Goal: Task Accomplishment & Management: Manage account settings

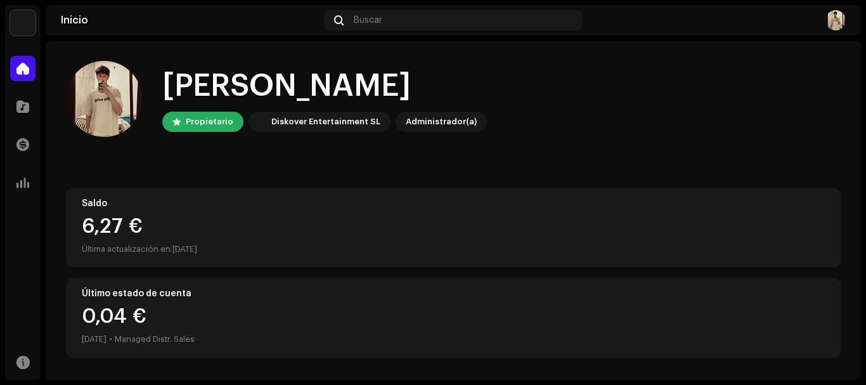
click at [824, 21] on div at bounding box center [717, 20] width 258 height 20
click at [831, 23] on img at bounding box center [836, 20] width 20 height 20
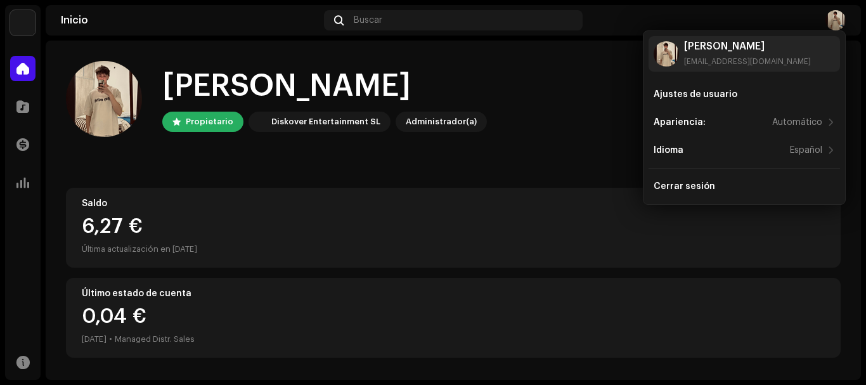
click at [23, 27] on img at bounding box center [22, 22] width 25 height 25
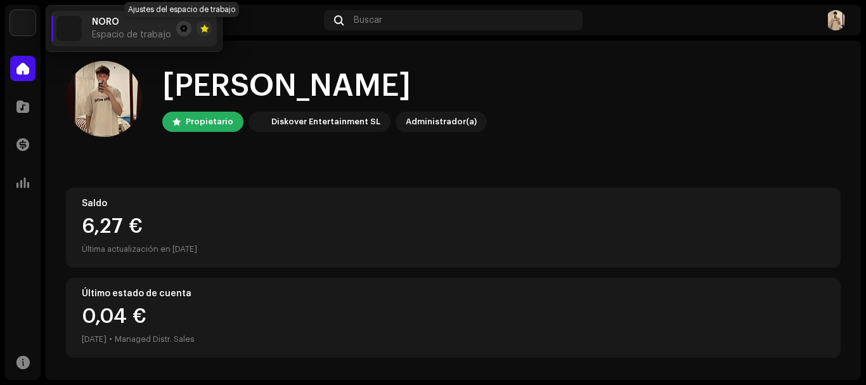
click at [181, 26] on span at bounding box center [184, 28] width 8 height 10
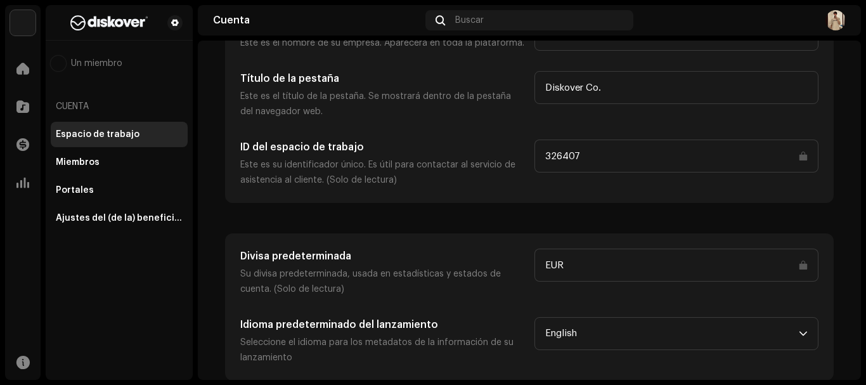
scroll to position [115, 0]
click at [145, 219] on div "Ajustes del (de la) beneficiario(a)" at bounding box center [119, 218] width 127 height 10
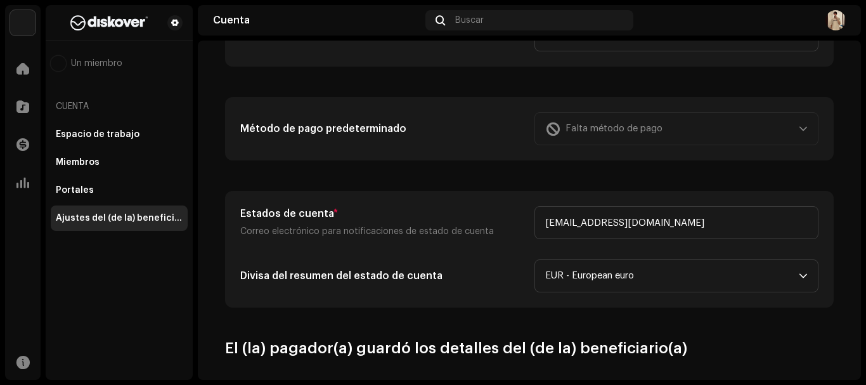
scroll to position [352, 0]
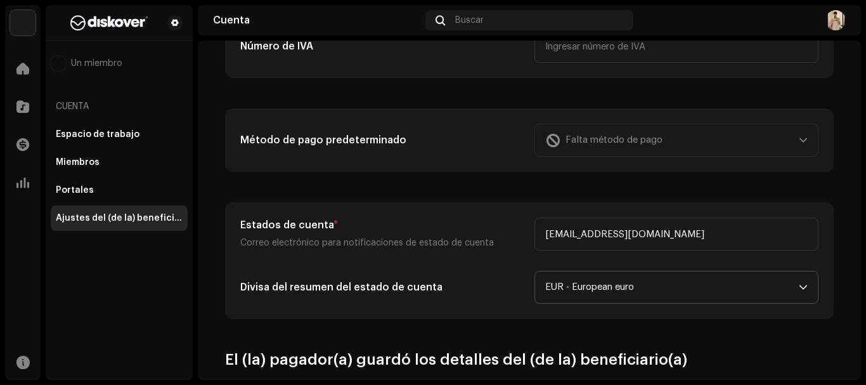
click at [661, 281] on span "EUR - European euro" at bounding box center [672, 287] width 254 height 32
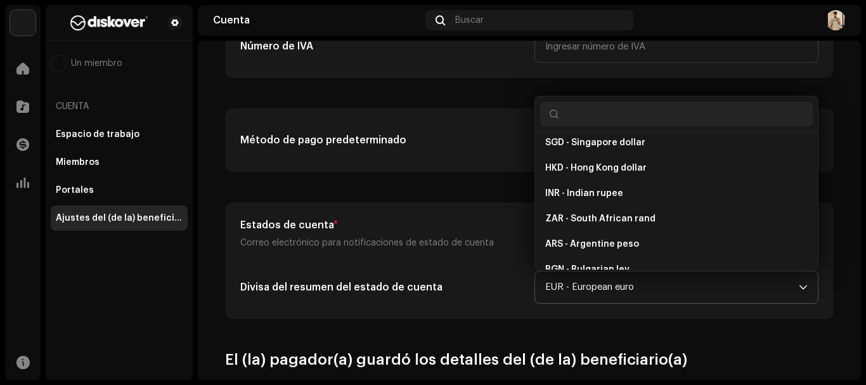
scroll to position [3201, 0]
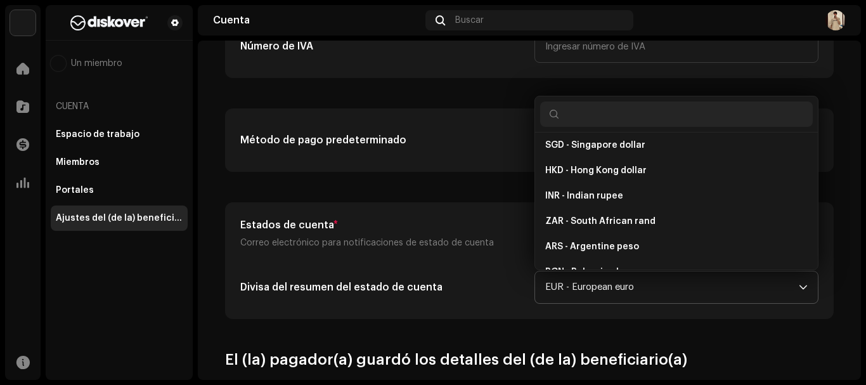
click at [585, 111] on input "text" at bounding box center [676, 113] width 273 height 25
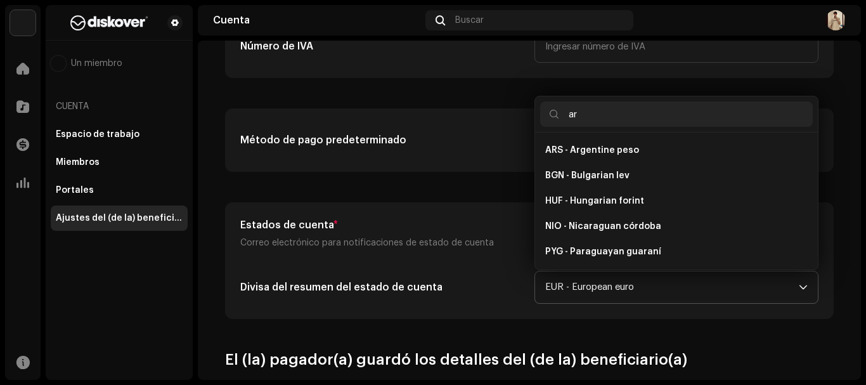
scroll to position [1020, 0]
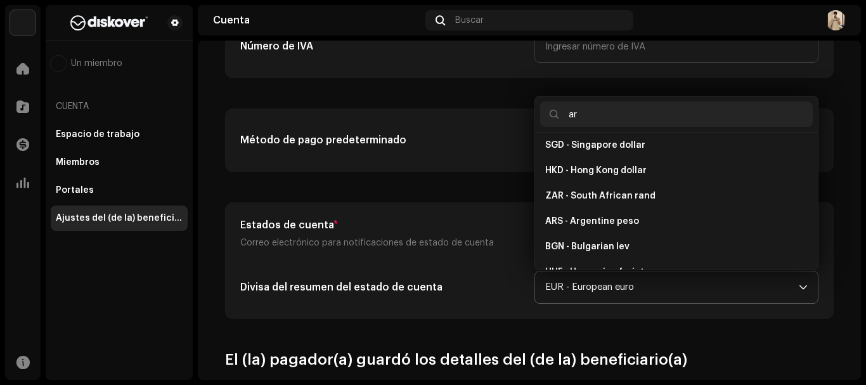
type input "ars"
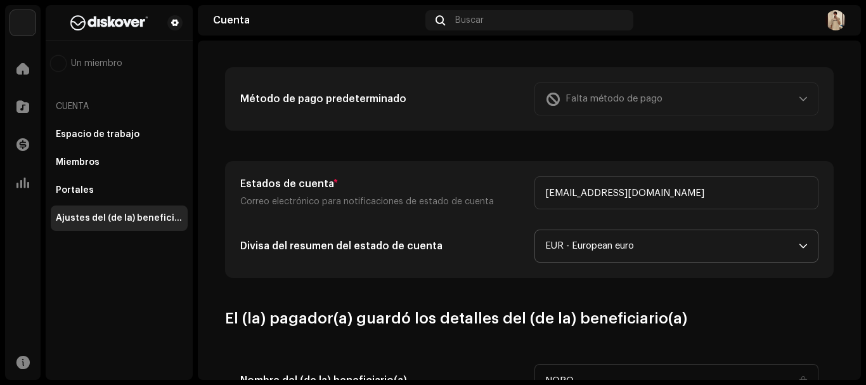
scroll to position [415, 0]
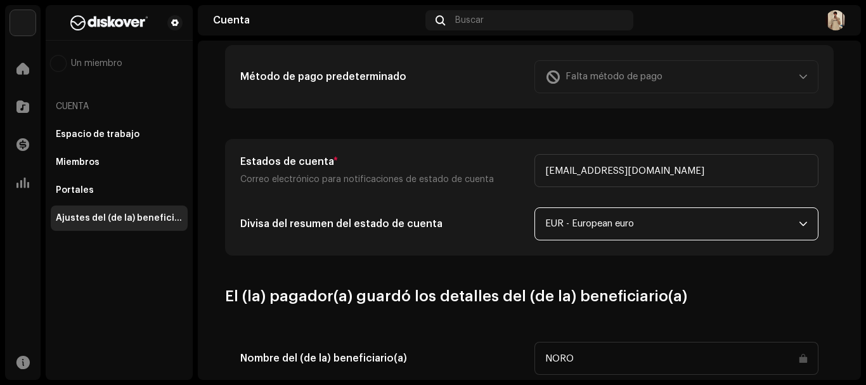
click at [616, 228] on span "EUR - European euro" at bounding box center [672, 224] width 254 height 32
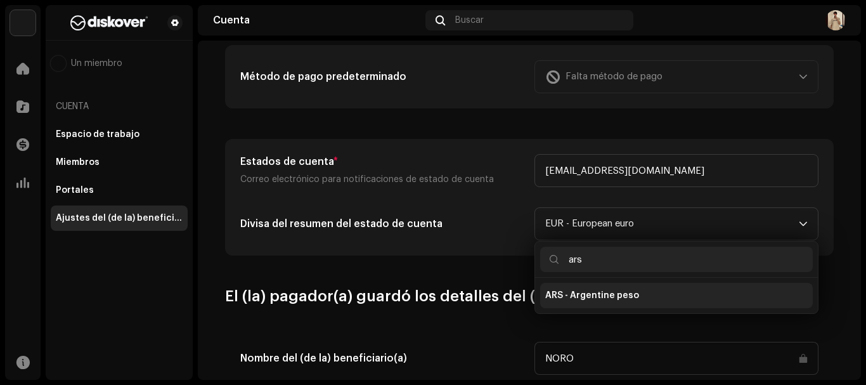
click at [592, 308] on li "ARS - Argentine peso" at bounding box center [676, 295] width 273 height 25
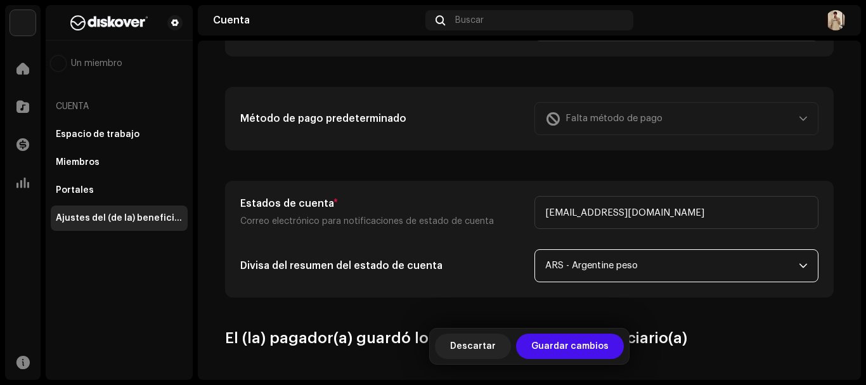
scroll to position [352, 0]
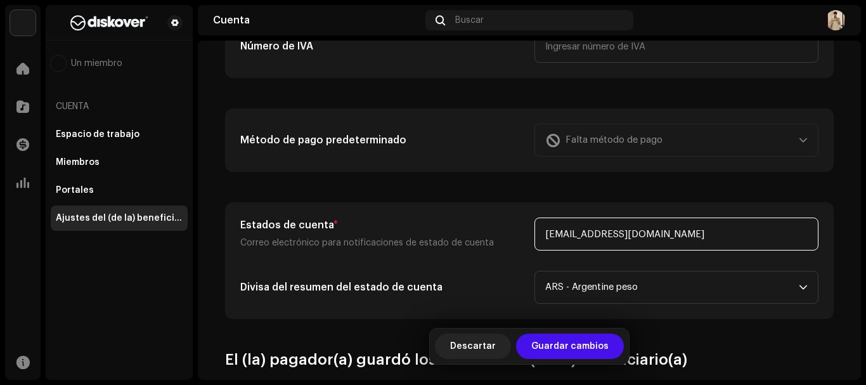
drag, startPoint x: 668, startPoint y: 237, endPoint x: 512, endPoint y: 219, distance: 157.1
click at [512, 218] on div "Estados de cuenta * Correo electrónico para notificaciones de estado de cuenta …" at bounding box center [529, 234] width 578 height 33
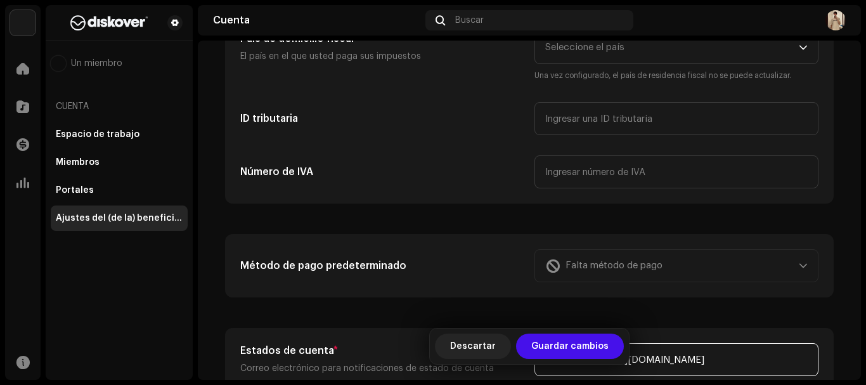
scroll to position [225, 0]
click at [573, 266] on div "Falta método de pago" at bounding box center [677, 266] width 284 height 33
click at [753, 285] on div "Método de pago predeterminado Falta método de pago" at bounding box center [529, 267] width 607 height 62
click at [763, 276] on div "Falta método de pago" at bounding box center [677, 266] width 284 height 33
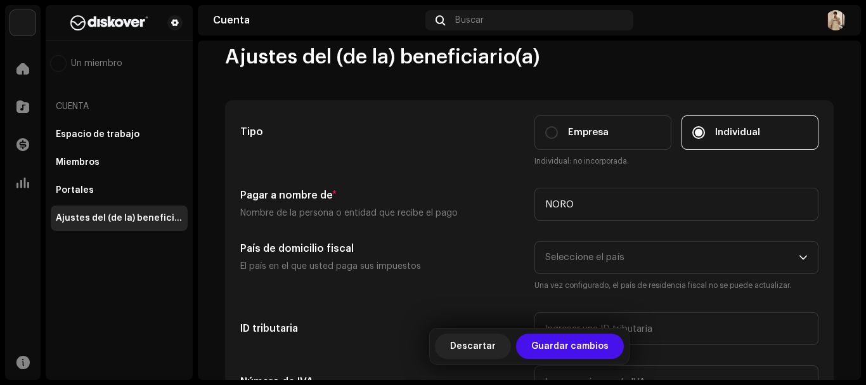
scroll to position [0, 0]
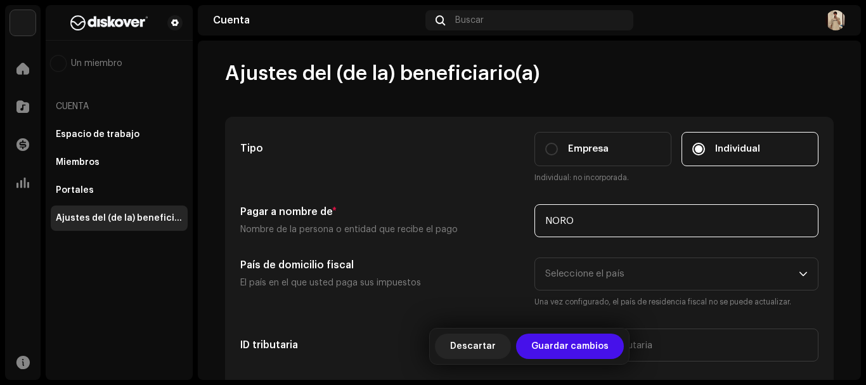
drag, startPoint x: 635, startPoint y: 222, endPoint x: 454, endPoint y: 203, distance: 182.4
click at [454, 203] on div "Tipo Empresa Individual Individual: no incorporada. Pagar a nombre de * Nombre …" at bounding box center [529, 273] width 578 height 283
type input "[PERSON_NAME]"
click at [573, 278] on span "Seleccione el país" at bounding box center [584, 274] width 79 height 10
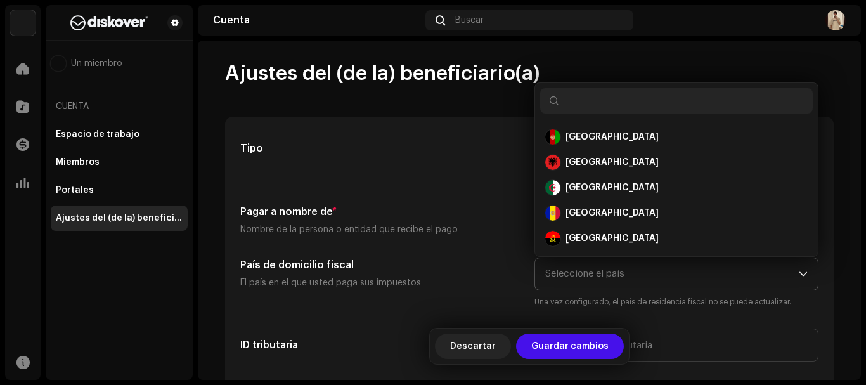
click at [581, 103] on input "text" at bounding box center [676, 100] width 273 height 25
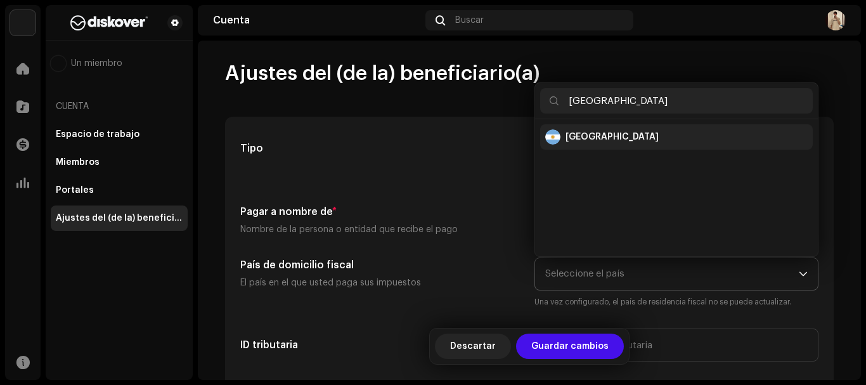
type input "[GEOGRAPHIC_DATA]"
click at [601, 135] on div "[GEOGRAPHIC_DATA]" at bounding box center [612, 137] width 93 height 13
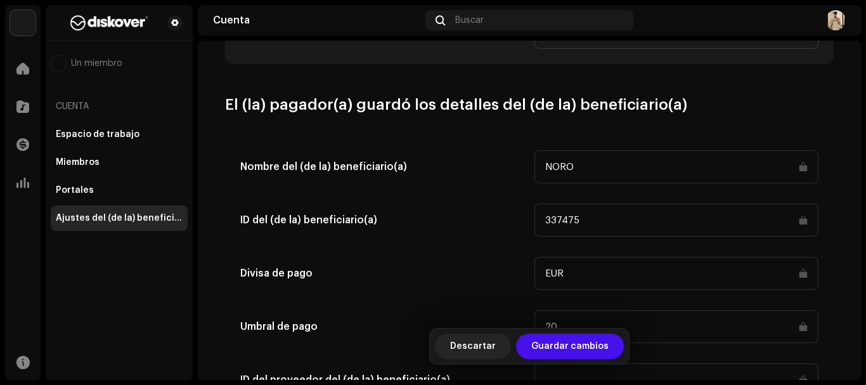
scroll to position [634, 0]
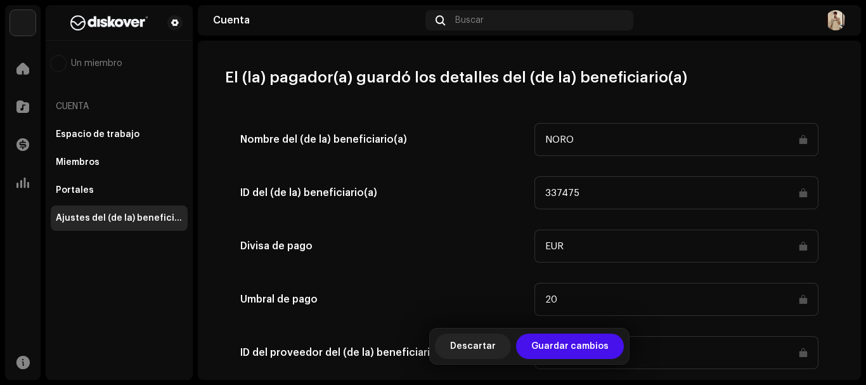
drag, startPoint x: 606, startPoint y: 138, endPoint x: 556, endPoint y: 131, distance: 50.0
click at [556, 131] on input "NORO" at bounding box center [677, 139] width 284 height 33
drag, startPoint x: 805, startPoint y: 138, endPoint x: 795, endPoint y: 141, distance: 10.6
click at [805, 139] on input "NORO" at bounding box center [677, 139] width 284 height 33
drag, startPoint x: 637, startPoint y: 150, endPoint x: 637, endPoint y: 144, distance: 6.4
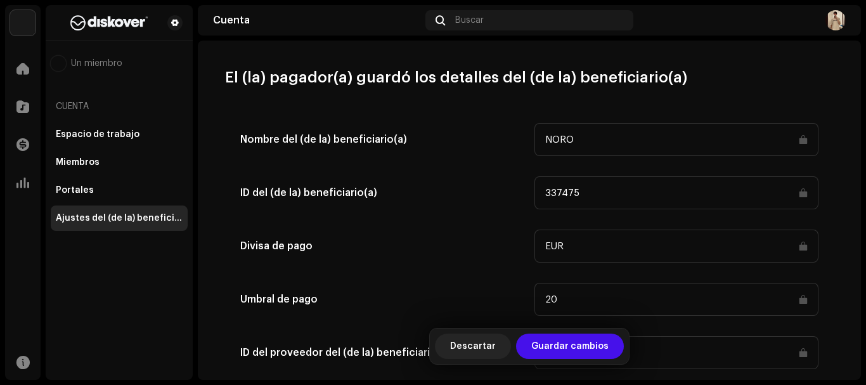
click at [637, 149] on input "NORO" at bounding box center [677, 139] width 284 height 33
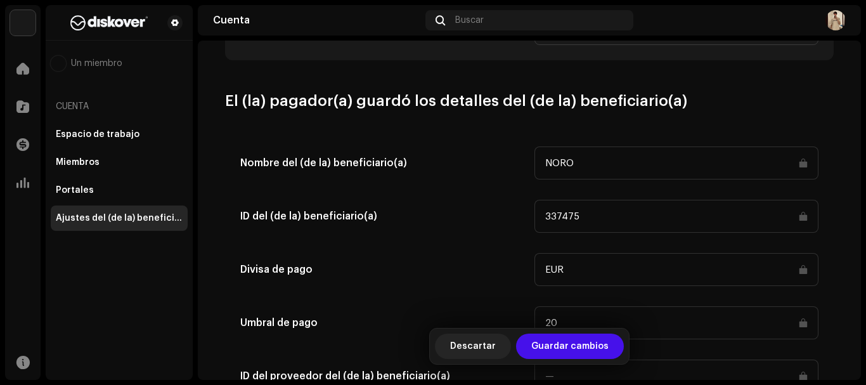
scroll to position [669, 0]
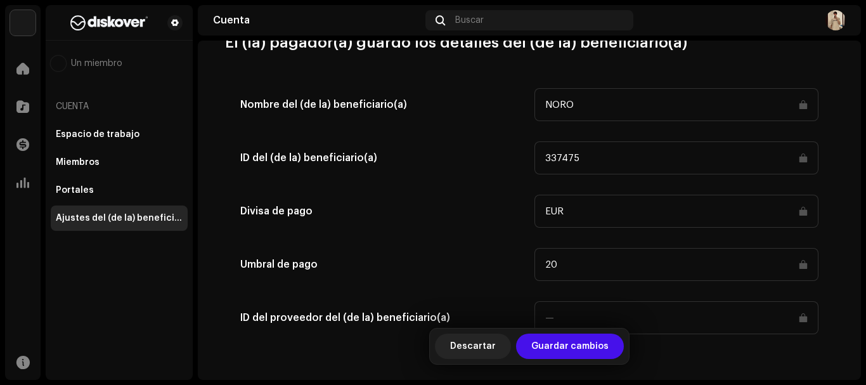
click at [629, 270] on input "20" at bounding box center [677, 264] width 284 height 33
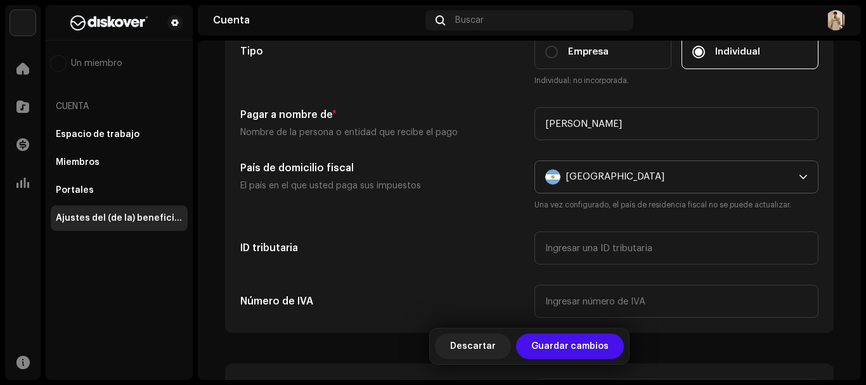
scroll to position [0, 0]
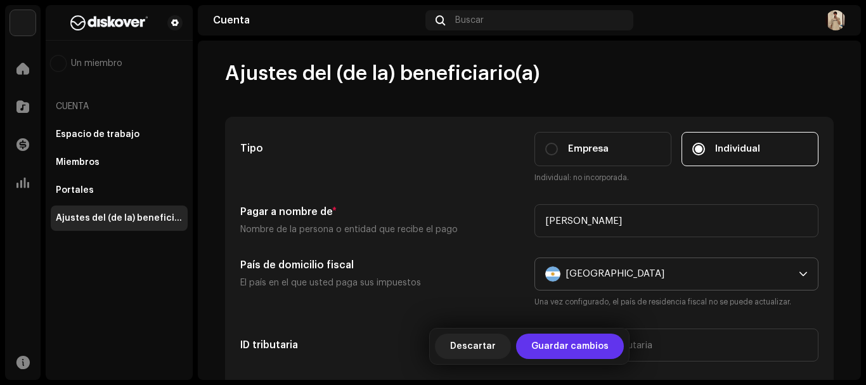
click at [575, 342] on span "Guardar cambios" at bounding box center [569, 346] width 77 height 25
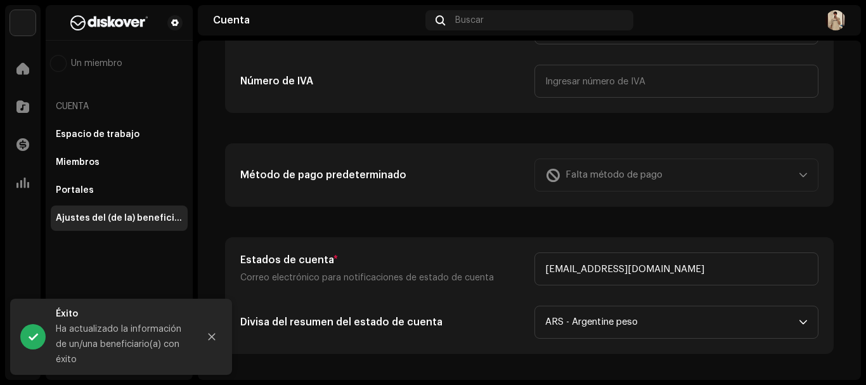
scroll to position [254, 0]
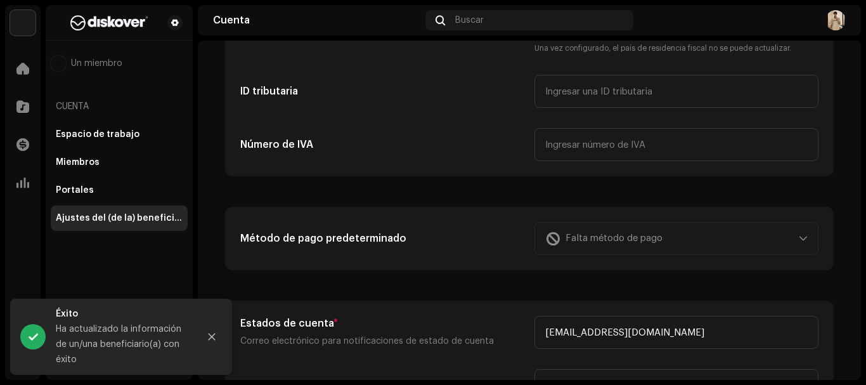
click at [654, 238] on div "Falta método de pago" at bounding box center [677, 238] width 284 height 33
drag, startPoint x: 698, startPoint y: 230, endPoint x: 746, endPoint y: 242, distance: 49.7
click at [698, 234] on div "Falta método de pago" at bounding box center [677, 238] width 284 height 33
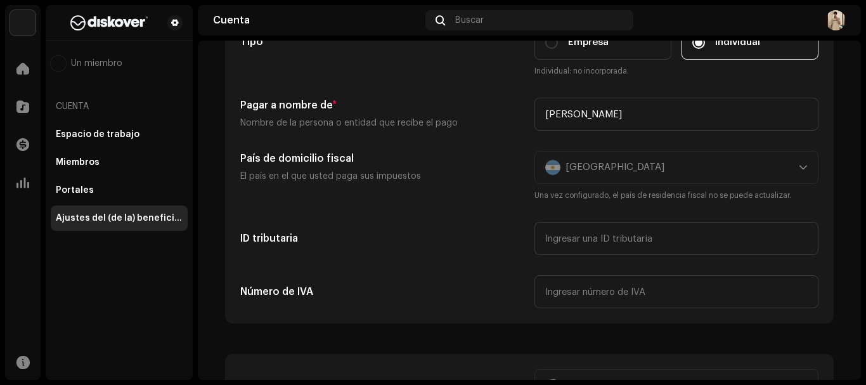
scroll to position [127, 0]
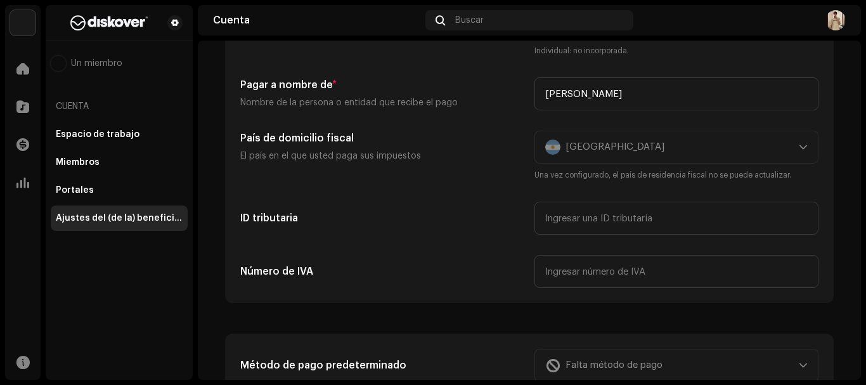
click at [692, 144] on div "Argentina Una vez configurado, el país de residencia fiscal no se puede actuali…" at bounding box center [677, 156] width 284 height 51
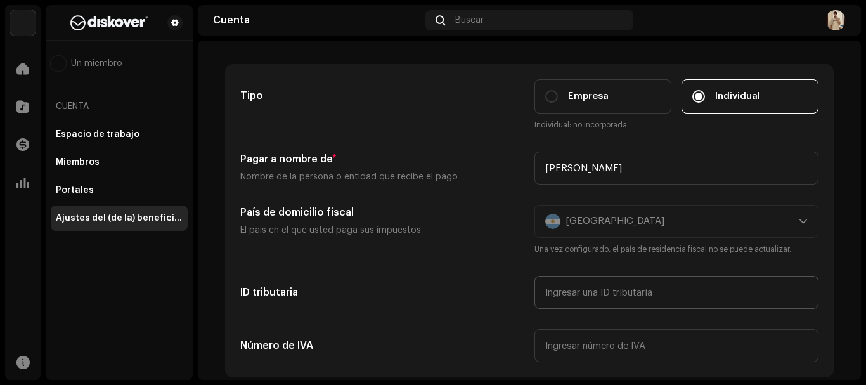
scroll to position [0, 0]
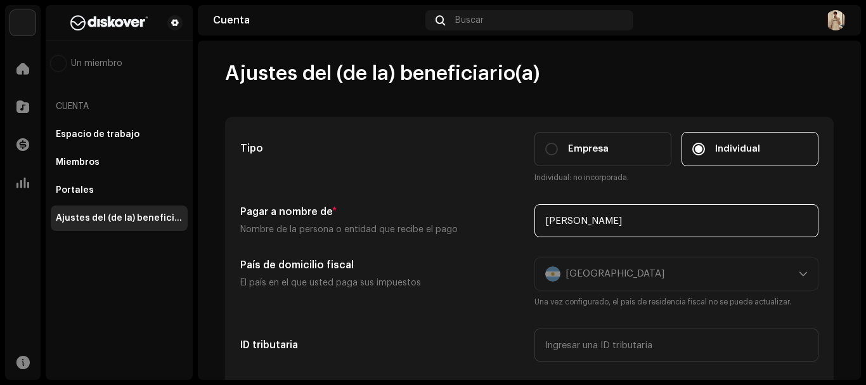
click at [646, 224] on input "[PERSON_NAME]" at bounding box center [677, 220] width 284 height 33
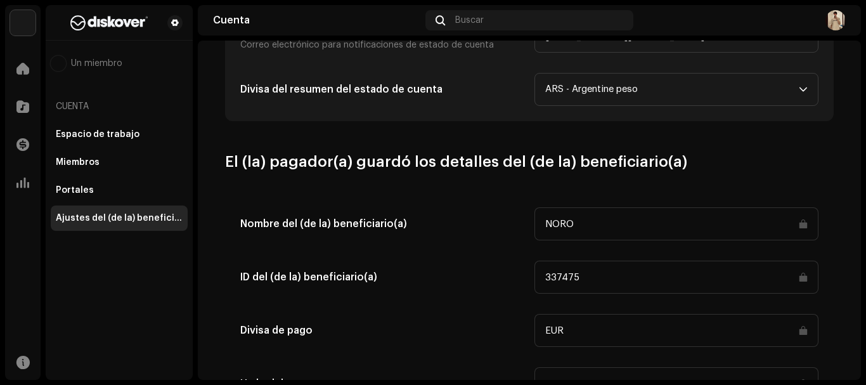
scroll to position [571, 0]
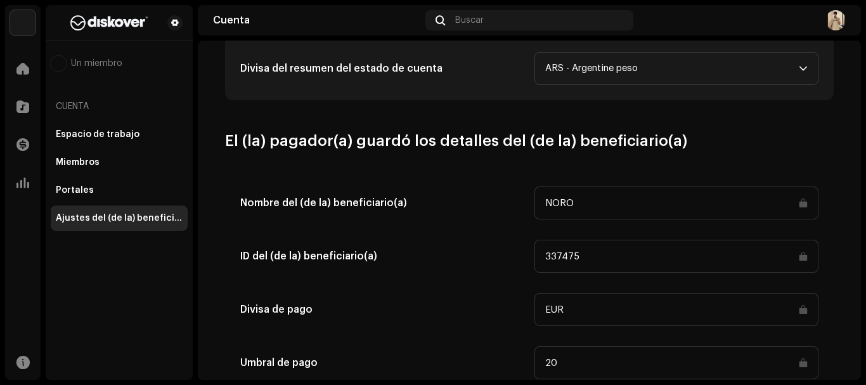
drag, startPoint x: 604, startPoint y: 201, endPoint x: 540, endPoint y: 195, distance: 63.7
click at [540, 195] on input "NORO" at bounding box center [677, 202] width 284 height 33
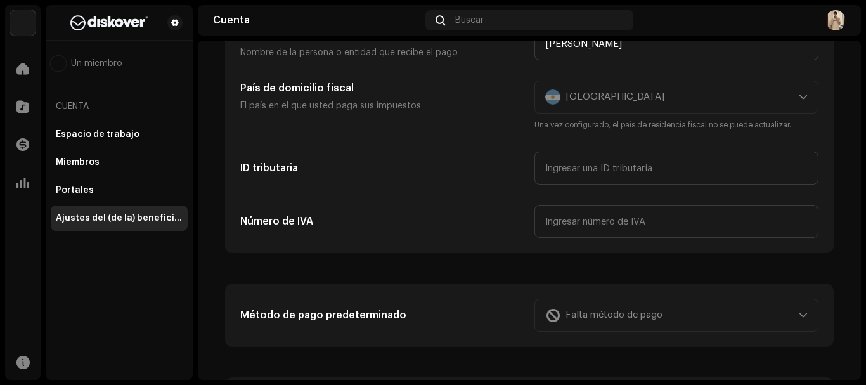
scroll to position [0, 0]
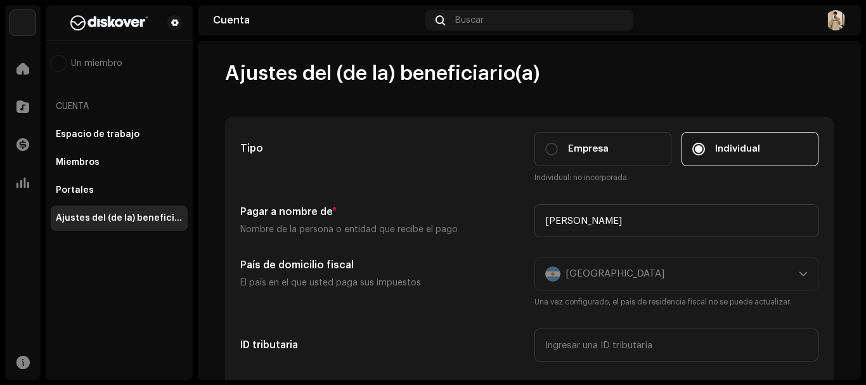
click at [96, 212] on div "Ajustes del (de la) beneficiario(a)" at bounding box center [119, 217] width 137 height 25
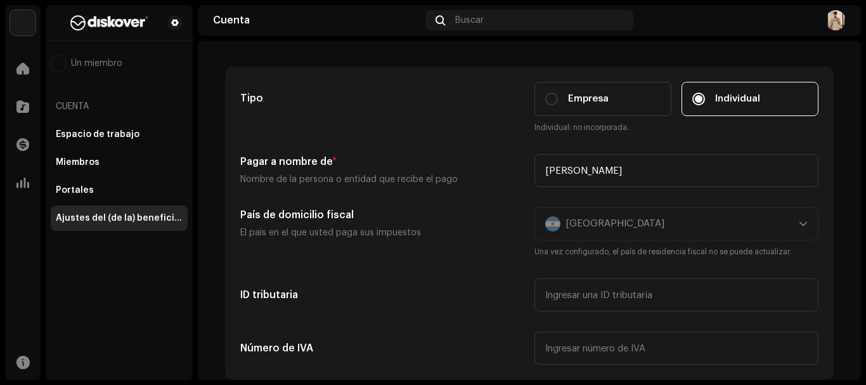
scroll to position [127, 0]
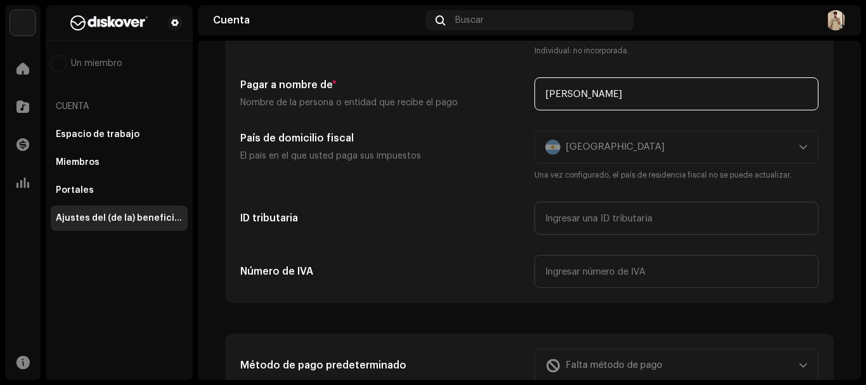
click at [638, 102] on input "[PERSON_NAME]" at bounding box center [677, 93] width 284 height 33
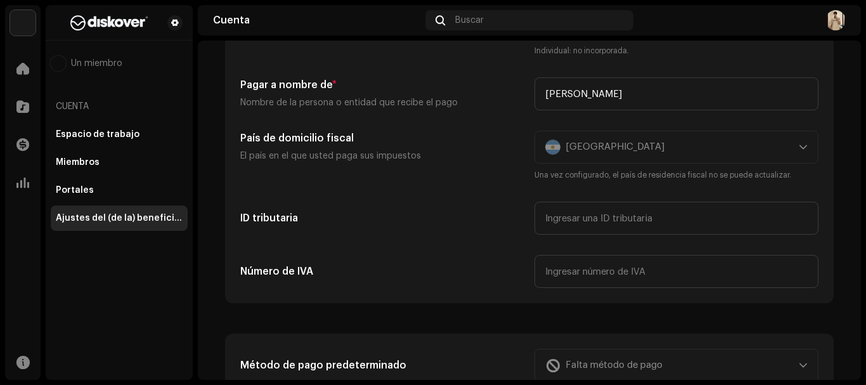
click at [615, 143] on div "Argentina Una vez configurado, el país de residencia fiscal no se puede actuali…" at bounding box center [677, 156] width 284 height 51
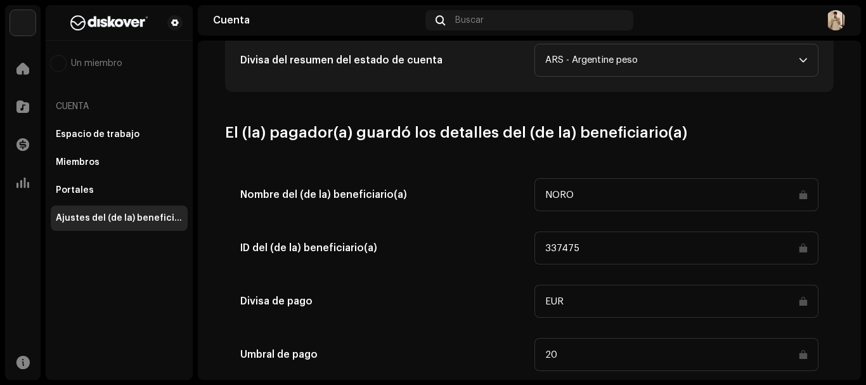
scroll to position [415, 0]
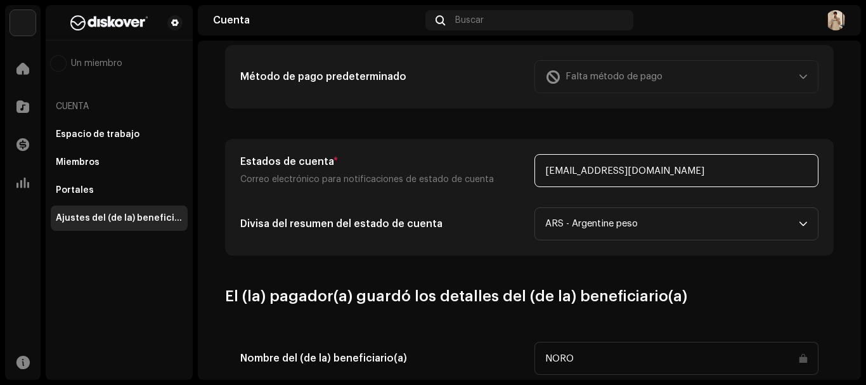
click at [672, 172] on input "[EMAIL_ADDRESS][DOMAIN_NAME]" at bounding box center [677, 170] width 284 height 33
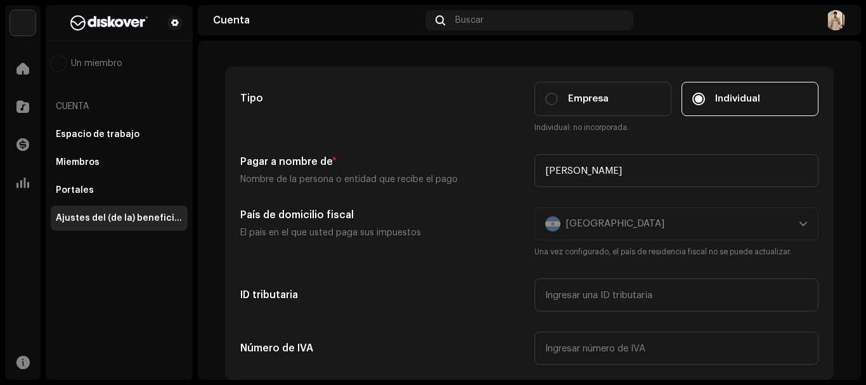
scroll to position [0, 0]
